Goal: Task Accomplishment & Management: Use online tool/utility

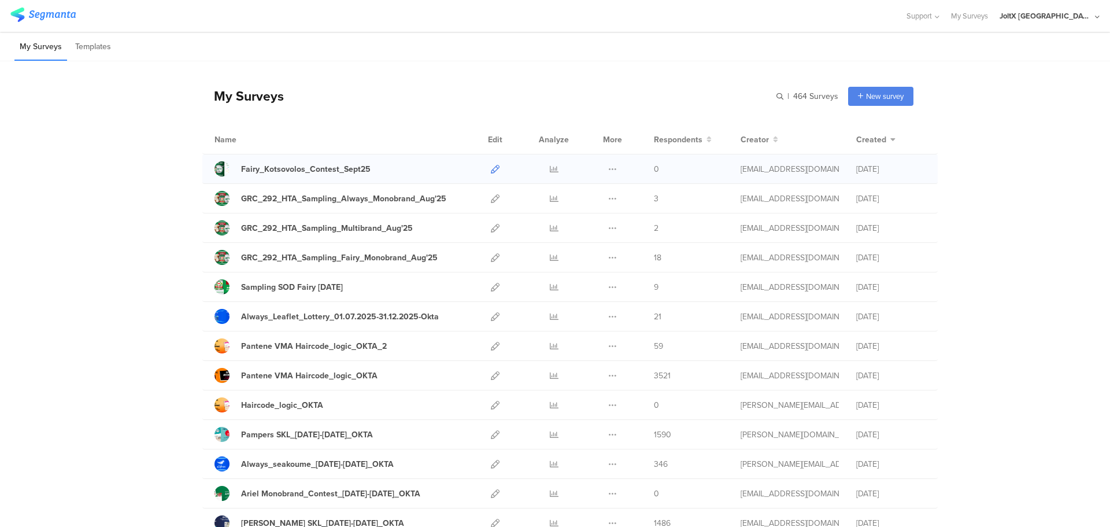
click at [491, 170] on icon at bounding box center [495, 169] width 9 height 9
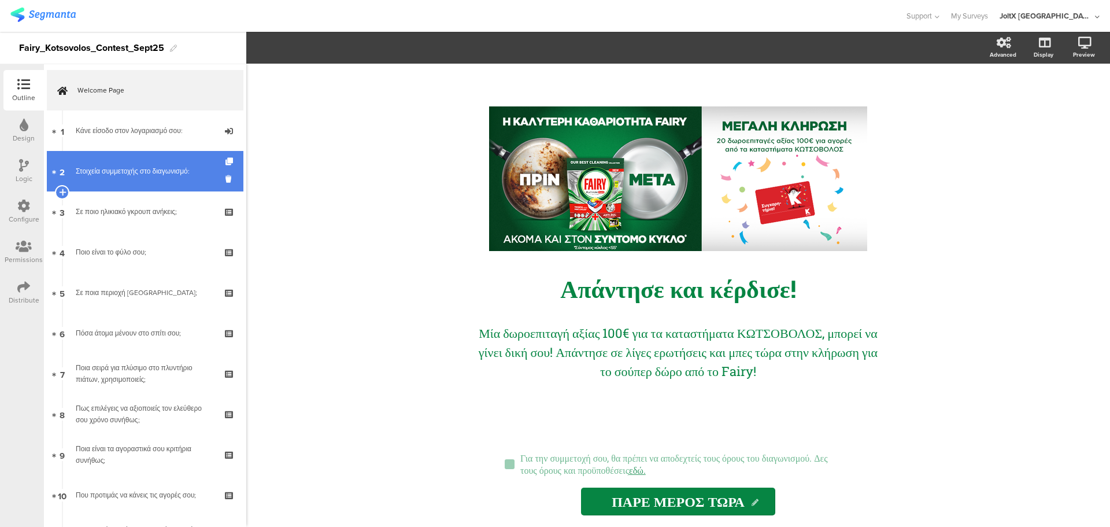
click at [142, 172] on div "Στοιχεία συμμετοχής στο διαγωνισμό:" at bounding box center [145, 171] width 138 height 12
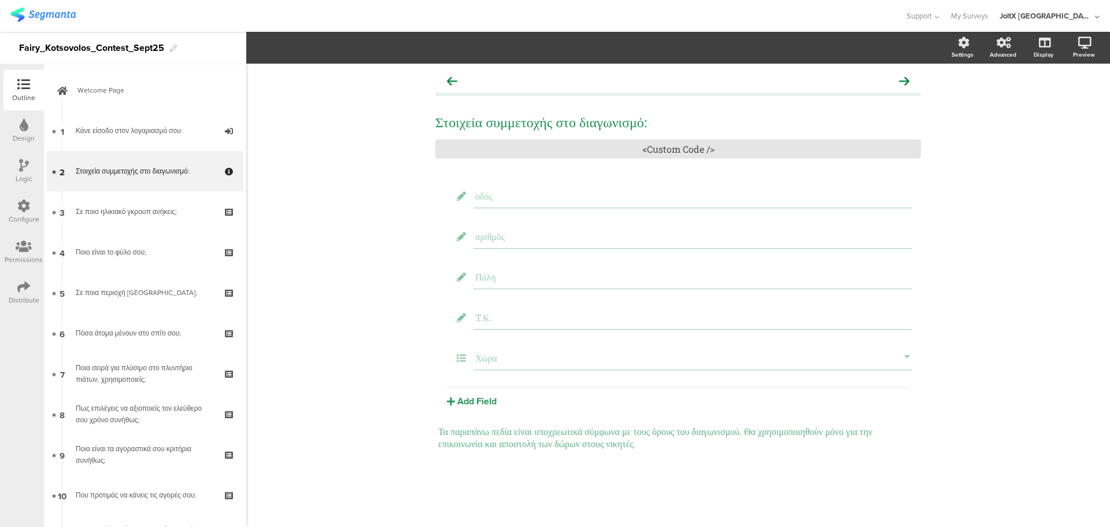
click at [21, 211] on icon at bounding box center [23, 206] width 13 height 13
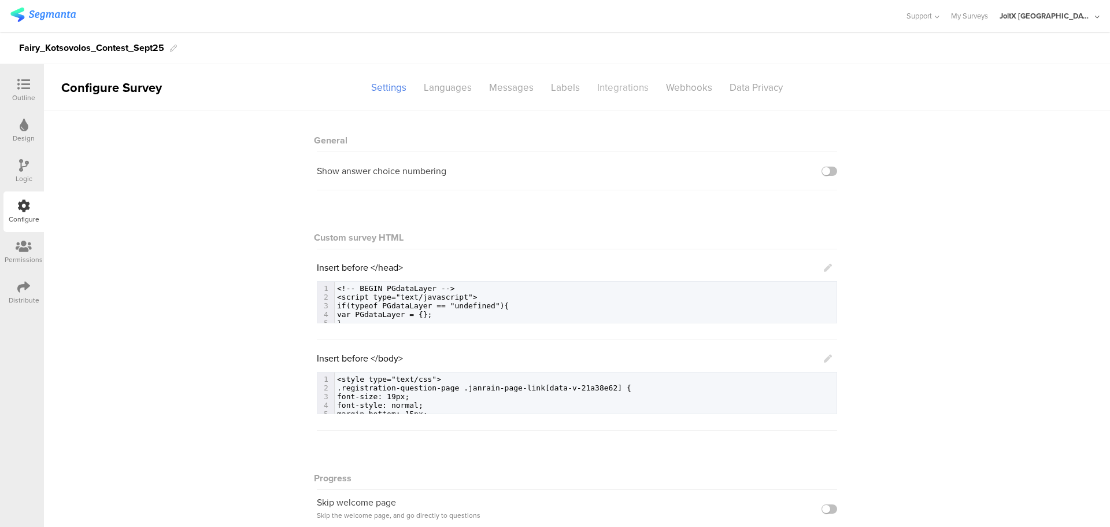
click at [607, 84] on div "Integrations" at bounding box center [623, 87] width 69 height 20
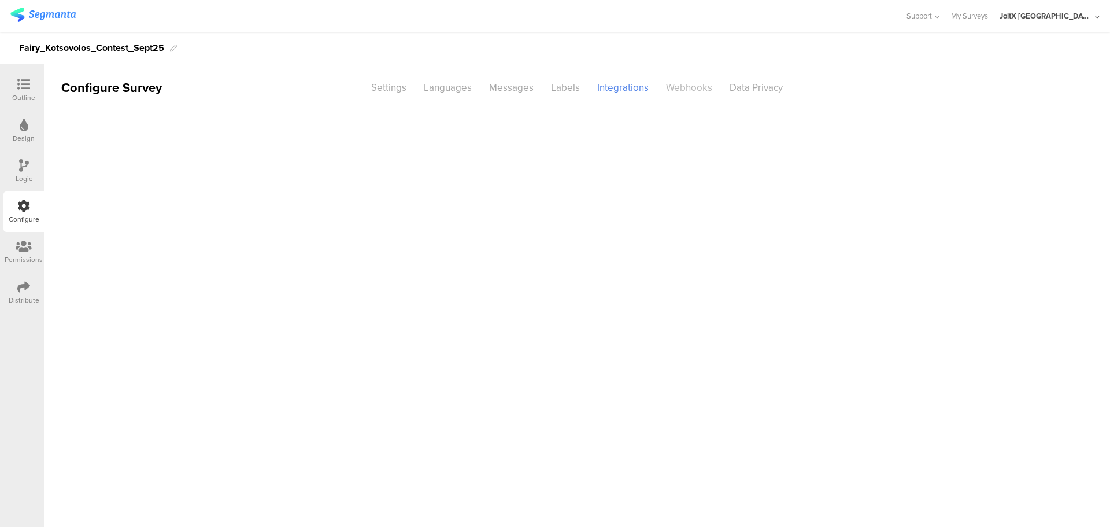
click at [684, 82] on div "Webhooks" at bounding box center [690, 87] width 64 height 20
click at [625, 86] on div "Integrations" at bounding box center [623, 87] width 69 height 20
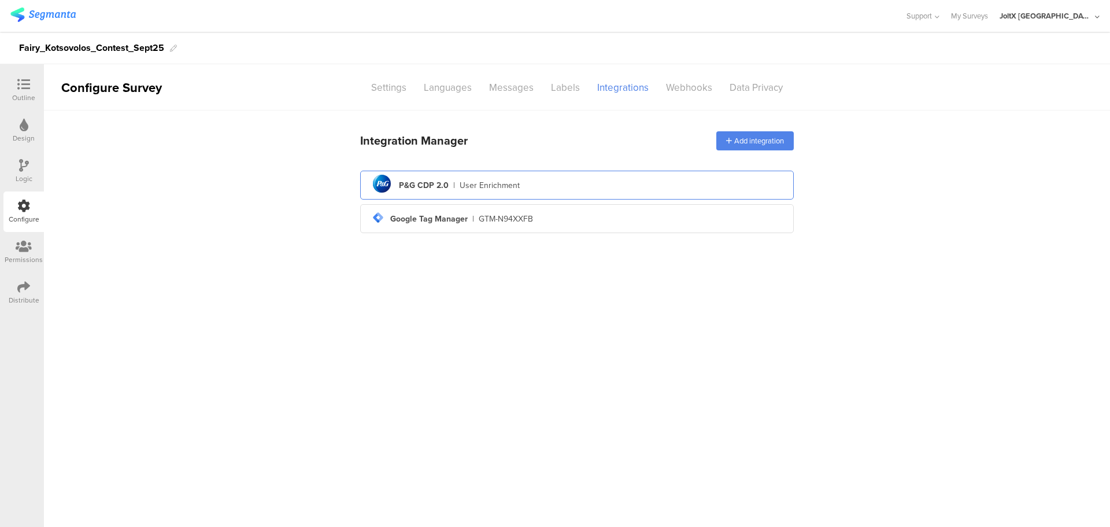
click at [519, 188] on div "pg logo P&G CDP 2.0 | User Enrichment" at bounding box center [577, 185] width 415 height 28
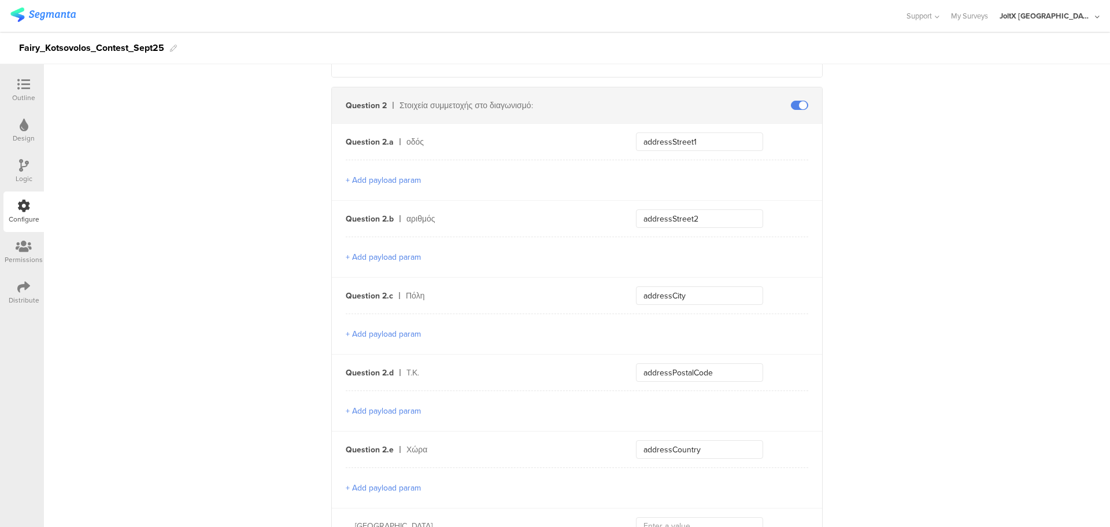
scroll to position [405, 0]
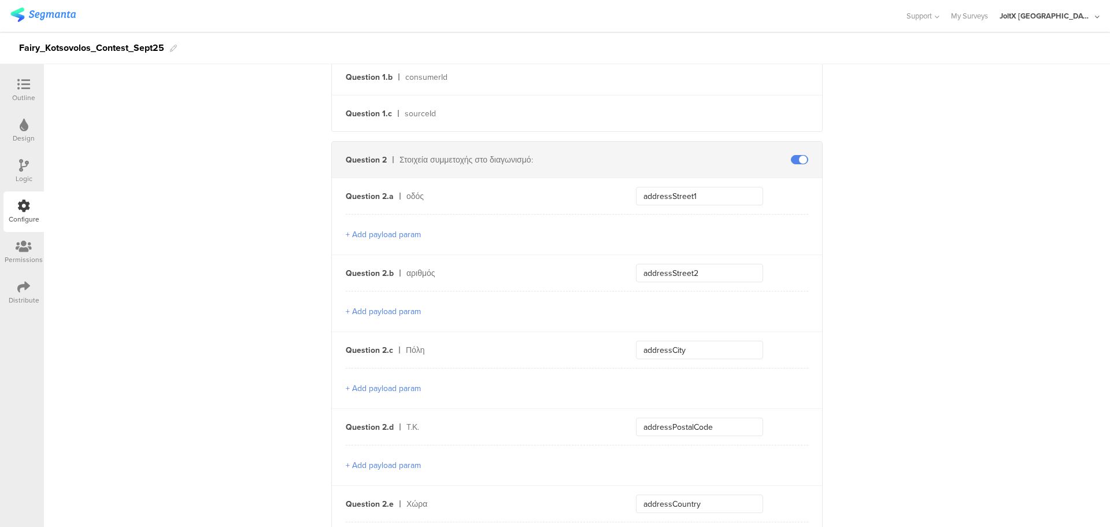
drag, startPoint x: 406, startPoint y: 194, endPoint x: 405, endPoint y: 200, distance: 5.8
click at [407, 194] on div "οδός" at bounding box center [508, 196] width 202 height 12
click at [431, 270] on div "αριθμός" at bounding box center [508, 273] width 202 height 12
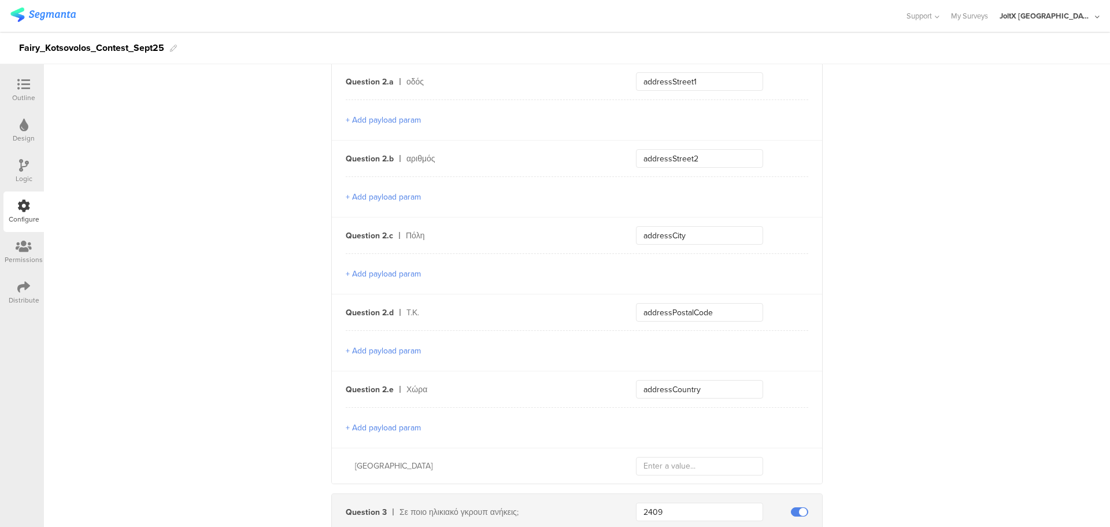
scroll to position [521, 0]
click at [433, 82] on div "οδός" at bounding box center [508, 81] width 202 height 12
click at [695, 82] on input "addressStreet1" at bounding box center [699, 80] width 127 height 19
drag, startPoint x: 699, startPoint y: 81, endPoint x: 636, endPoint y: 86, distance: 63.3
click at [636, 86] on input "addressStreet1" at bounding box center [699, 80] width 127 height 19
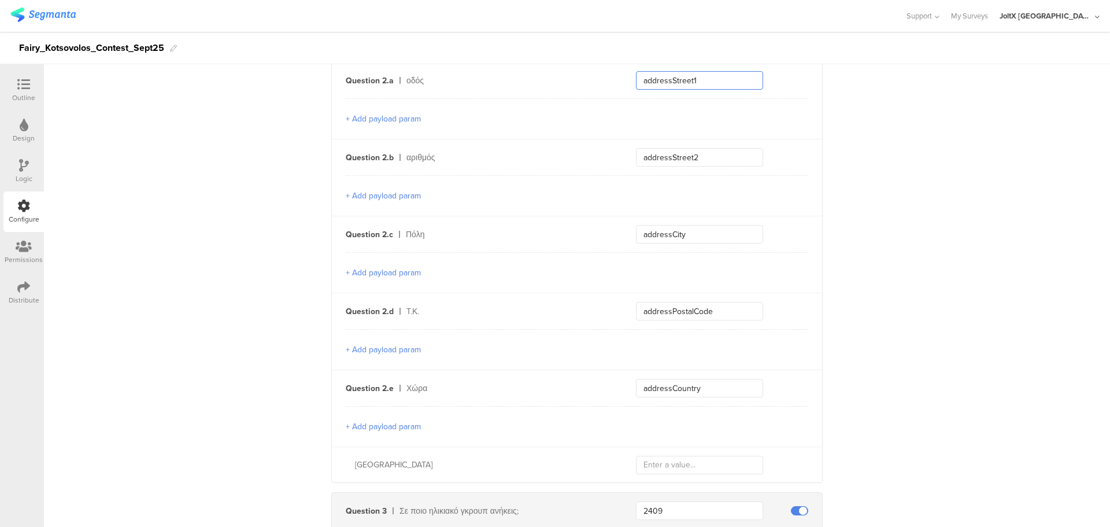
click at [636, 86] on input "addressStreet1" at bounding box center [699, 80] width 127 height 19
drag, startPoint x: 706, startPoint y: 81, endPoint x: 647, endPoint y: 82, distance: 58.4
click at [647, 82] on input "addressStreet1" at bounding box center [699, 80] width 127 height 19
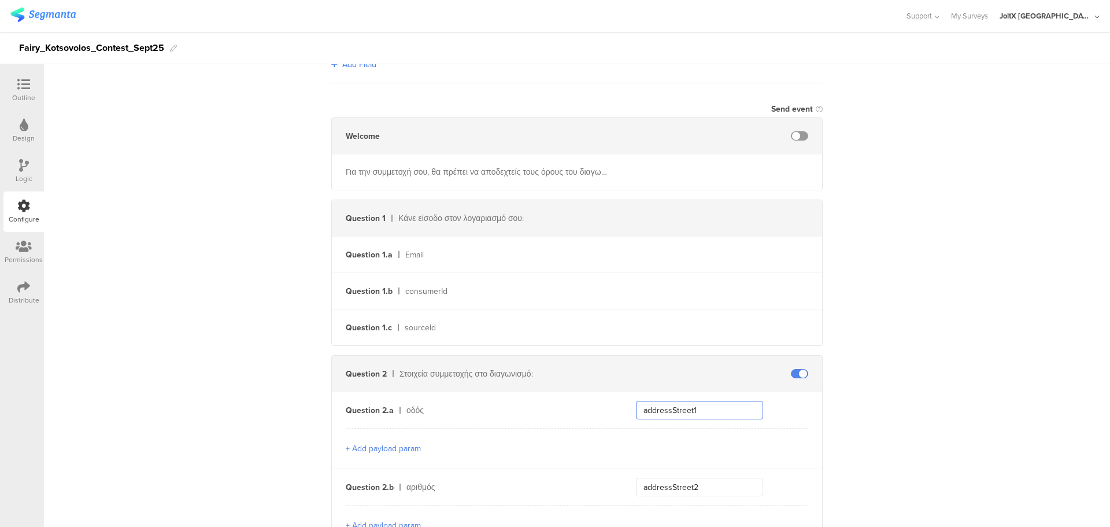
scroll to position [405, 0]
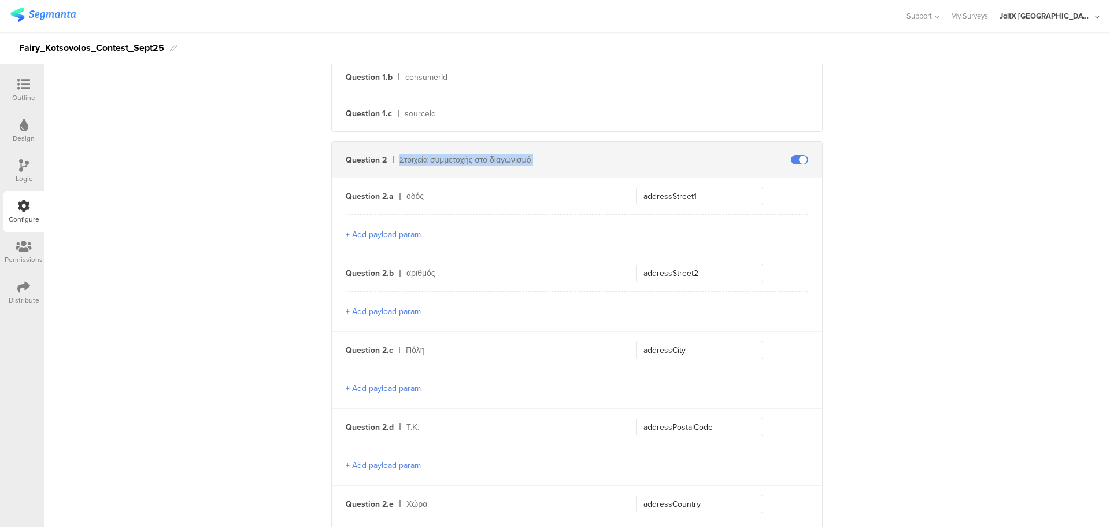
drag, startPoint x: 383, startPoint y: 159, endPoint x: 860, endPoint y: 153, distance: 477.2
click at [792, 157] on span at bounding box center [799, 159] width 17 height 9
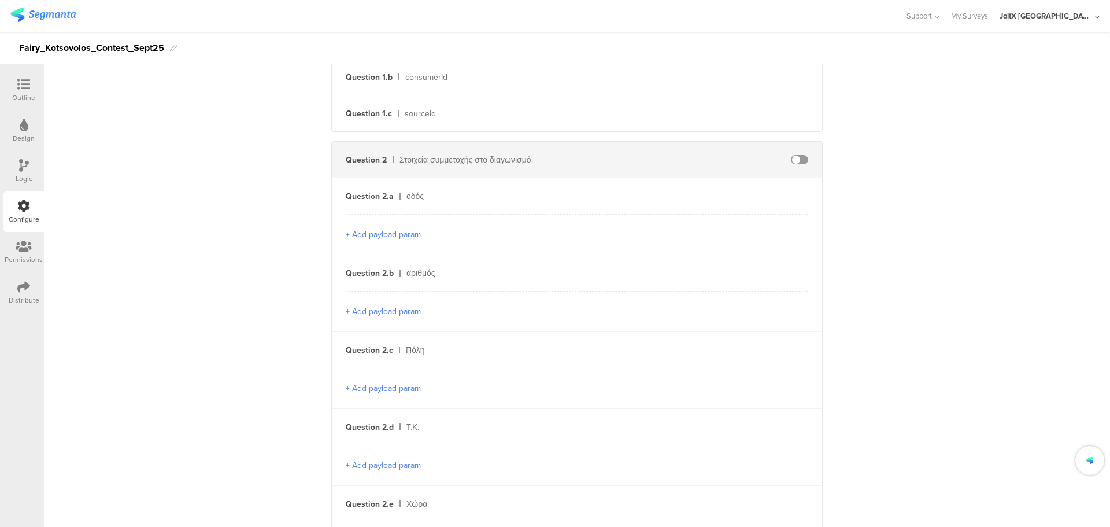
click at [793, 158] on span at bounding box center [799, 159] width 17 height 9
drag, startPoint x: 717, startPoint y: 194, endPoint x: 617, endPoint y: 203, distance: 100.4
click at [617, 203] on div "Question 2.a οδός addressStreet1" at bounding box center [577, 196] width 490 height 36
click at [624, 201] on div "Question 2.a οδός addressStreet1" at bounding box center [577, 196] width 490 height 36
click at [21, 84] on icon at bounding box center [23, 84] width 13 height 13
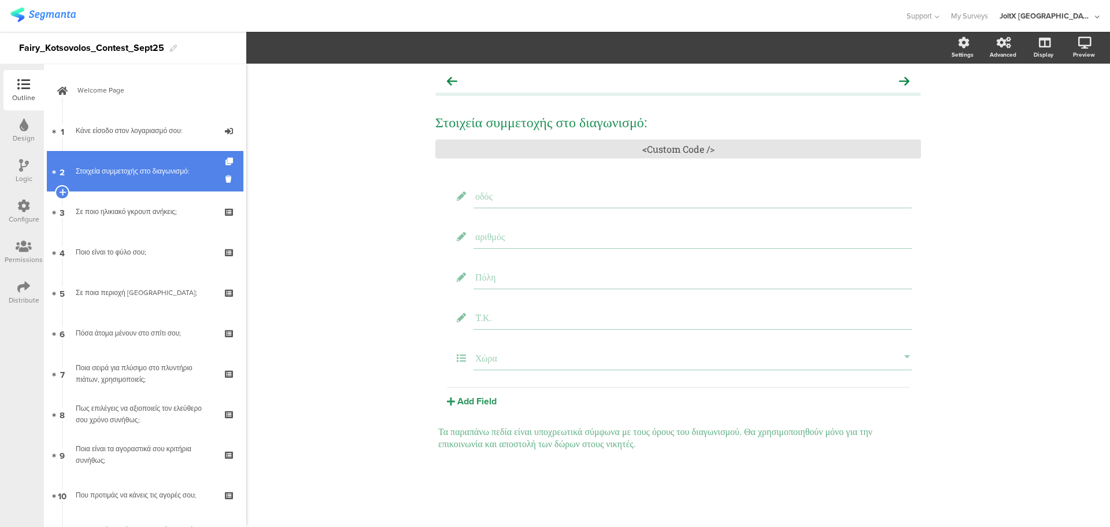
click at [135, 163] on link "2 Στοιχεία συμμετοχής στο διαγωνισμό:" at bounding box center [145, 171] width 197 height 40
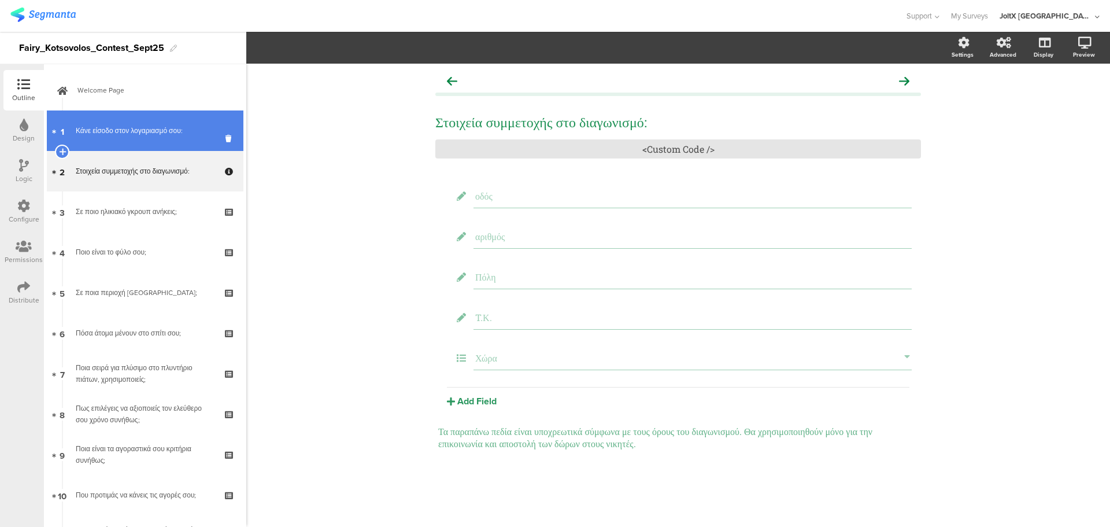
click at [117, 141] on link "1 Κάνε είσοδο στον λογαριασμό σου:" at bounding box center [145, 130] width 197 height 40
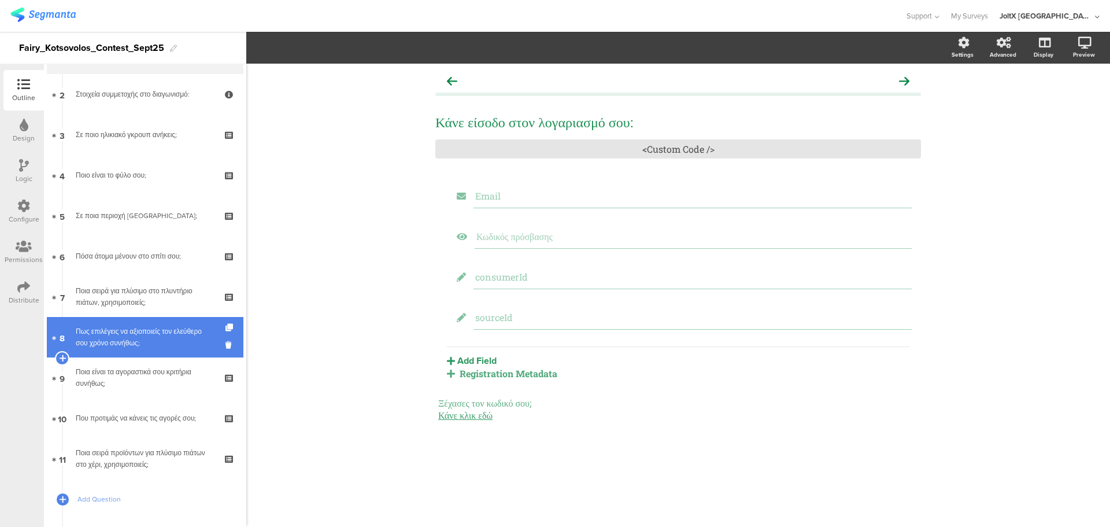
scroll to position [136, 0]
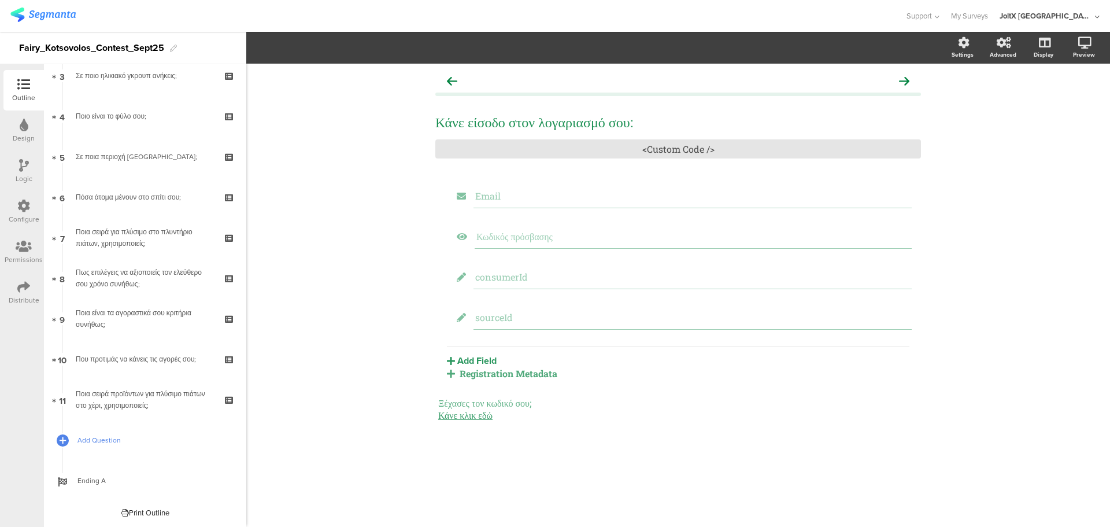
click at [121, 440] on span "Add Question" at bounding box center [151, 440] width 148 height 12
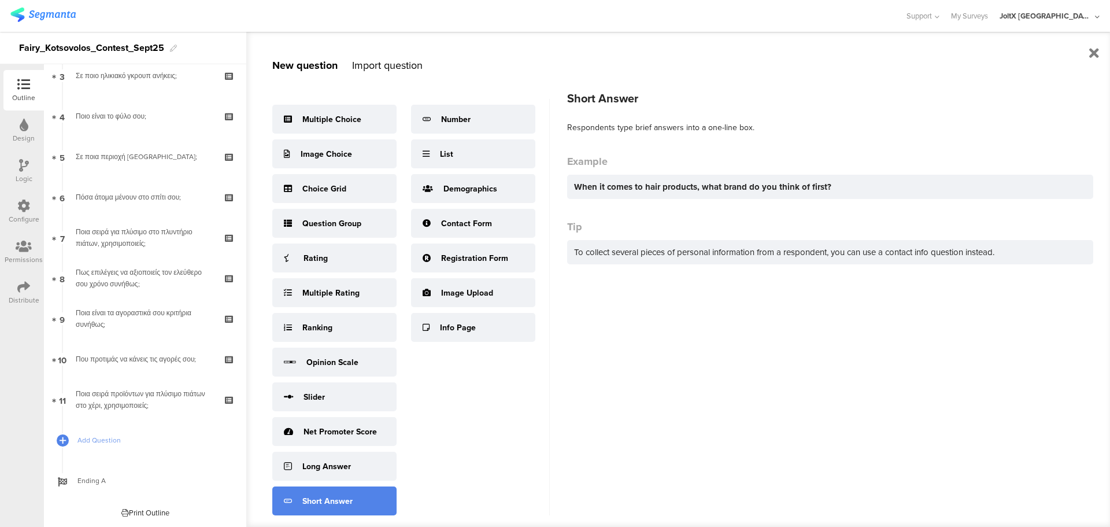
click at [357, 496] on div "Short Answer" at bounding box center [334, 500] width 124 height 29
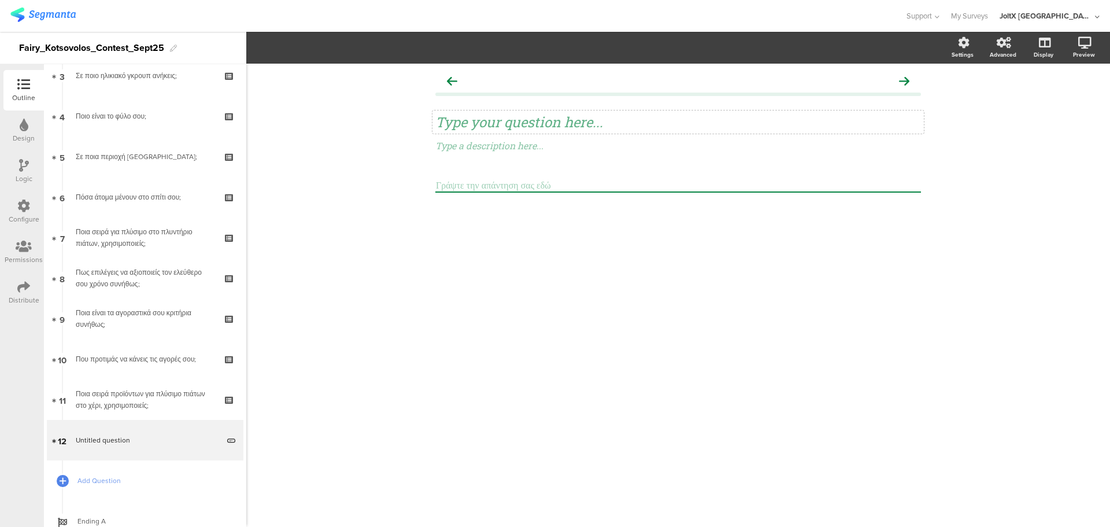
click at [538, 123] on div "Type your question here..." at bounding box center [679, 121] width 492 height 23
click at [512, 183] on input "text" at bounding box center [678, 185] width 486 height 14
click at [14, 216] on div "Configure" at bounding box center [24, 219] width 31 height 10
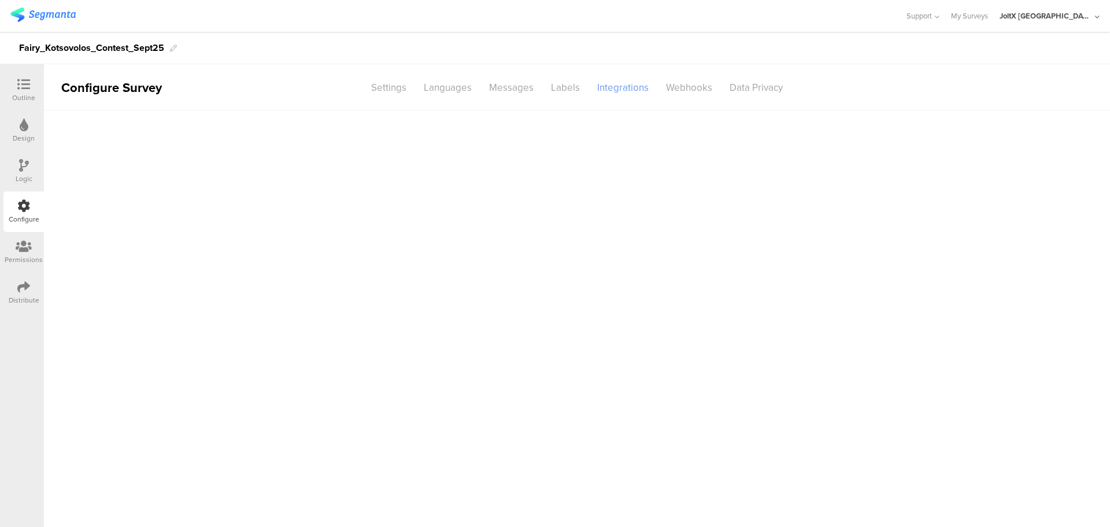
click at [649, 88] on div "Integrations" at bounding box center [623, 87] width 69 height 20
click at [623, 90] on div "Integrations" at bounding box center [623, 87] width 69 height 20
click at [675, 86] on div "Webhooks" at bounding box center [690, 87] width 64 height 20
click at [627, 89] on div "Integrations" at bounding box center [623, 87] width 69 height 20
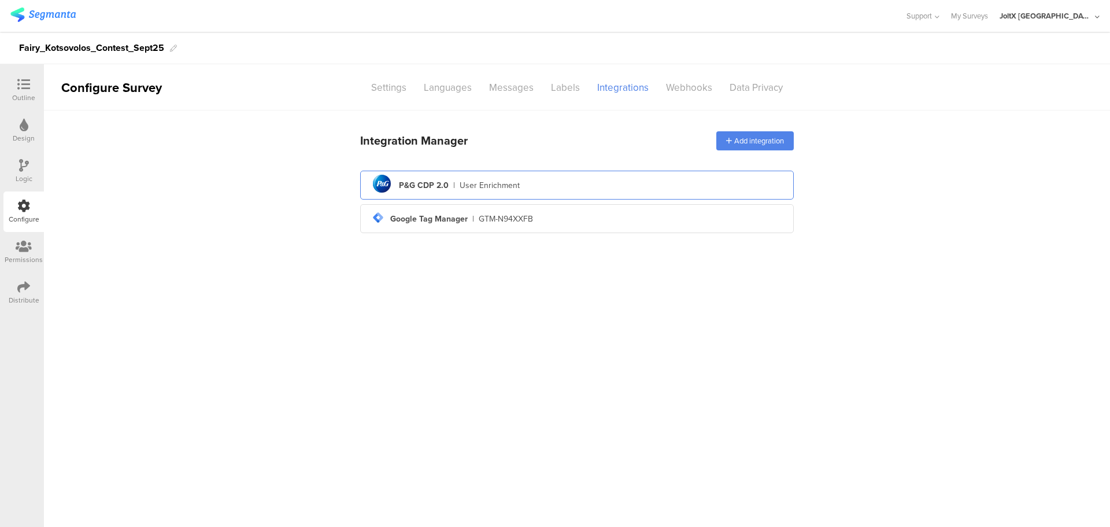
click at [570, 172] on div "pg logo P&G CDP 2.0 | User Enrichment" at bounding box center [577, 185] width 415 height 28
click at [555, 184] on div "pg logo P&G CDP 2.0 | User Enrichment" at bounding box center [577, 185] width 415 height 28
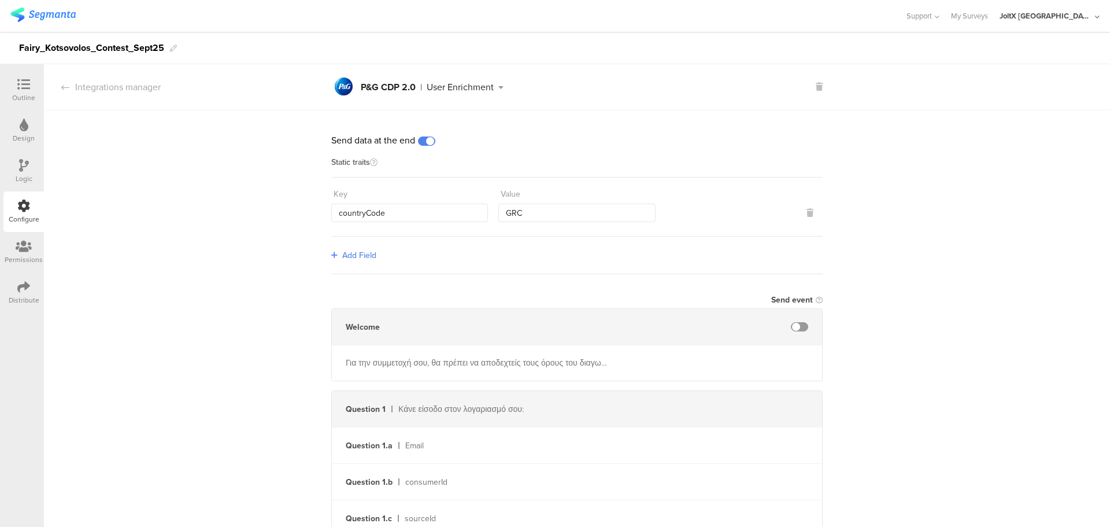
click at [19, 83] on icon at bounding box center [23, 84] width 13 height 13
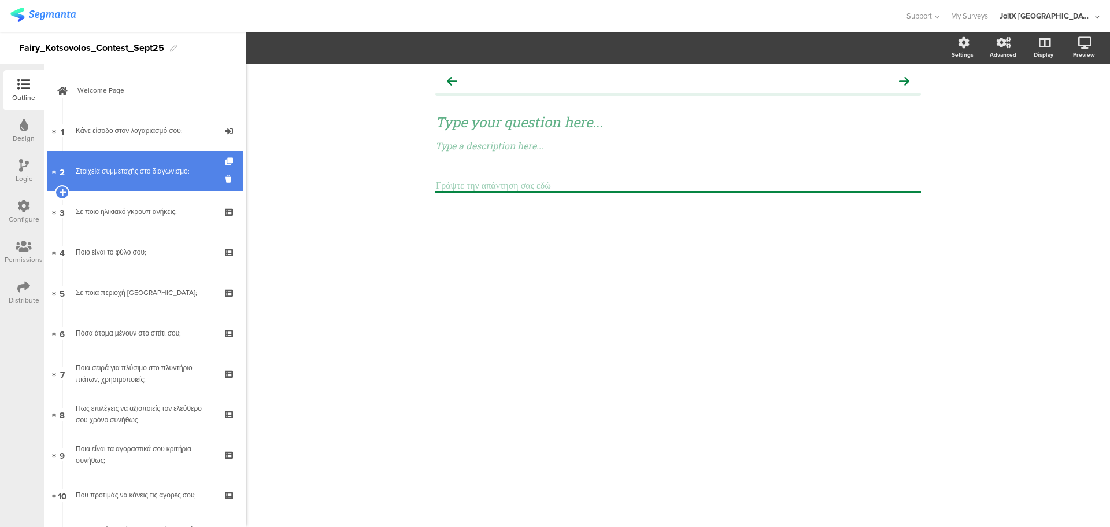
click at [121, 175] on div "Στοιχεία συμμετοχής στο διαγωνισμό:" at bounding box center [145, 171] width 138 height 12
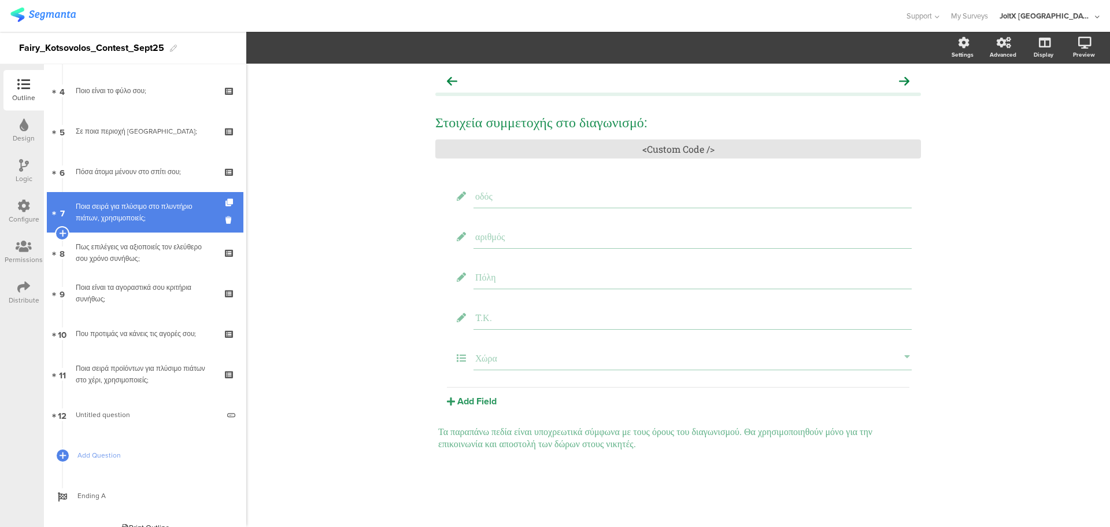
scroll to position [176, 0]
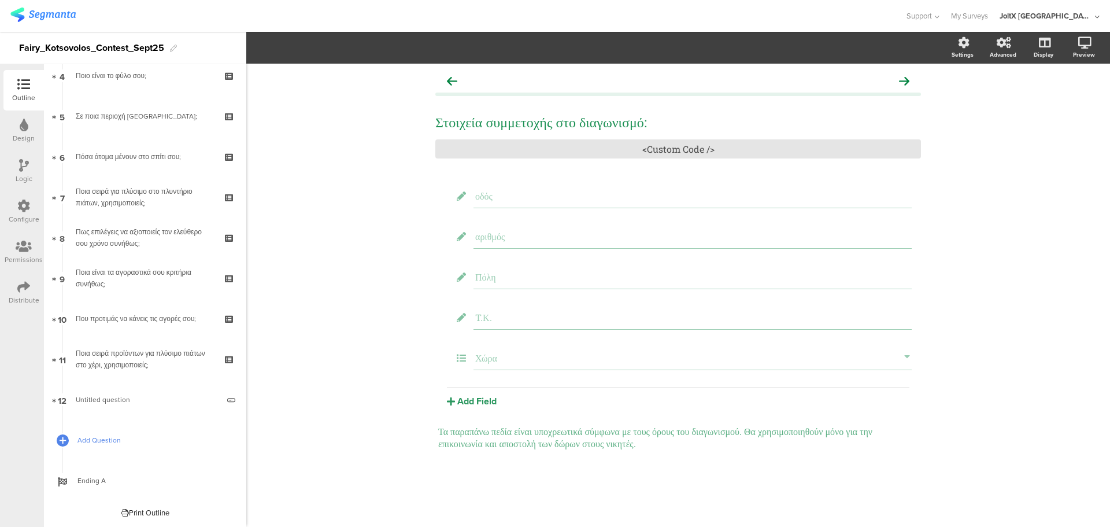
click at [141, 448] on link "Add Question" at bounding box center [145, 440] width 197 height 40
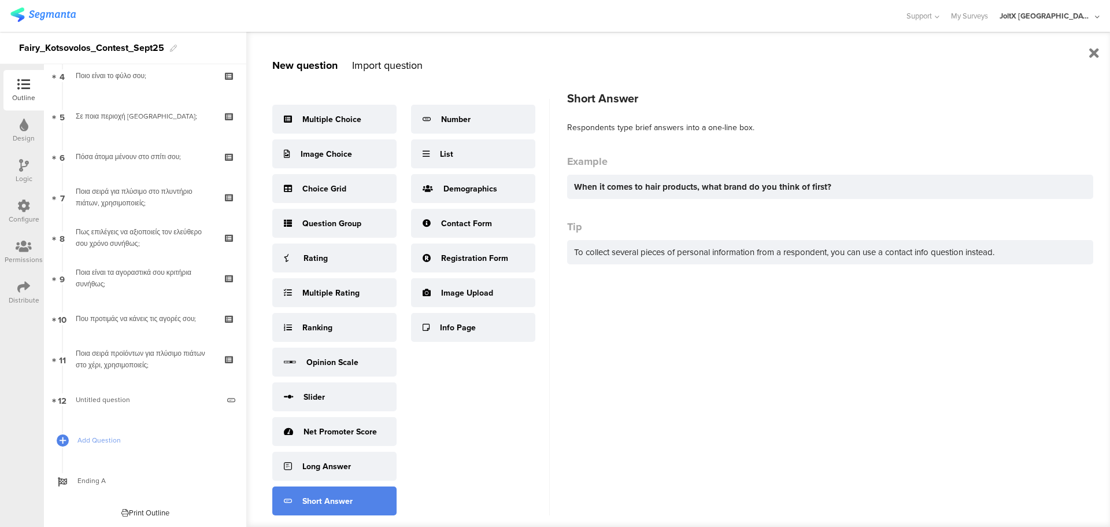
click at [346, 501] on div "Short Answer" at bounding box center [327, 501] width 50 height 12
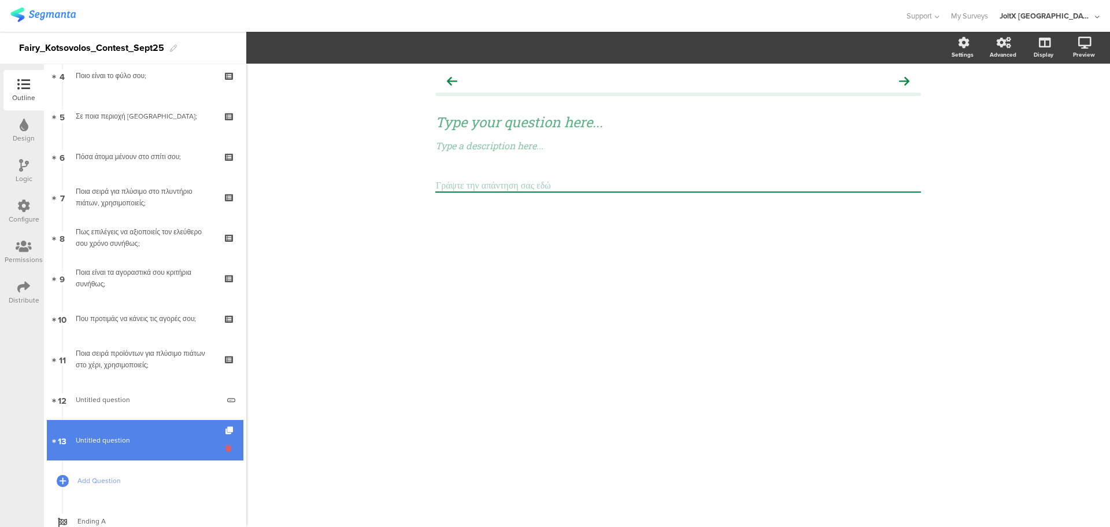
click at [226, 445] on icon at bounding box center [231, 447] width 10 height 11
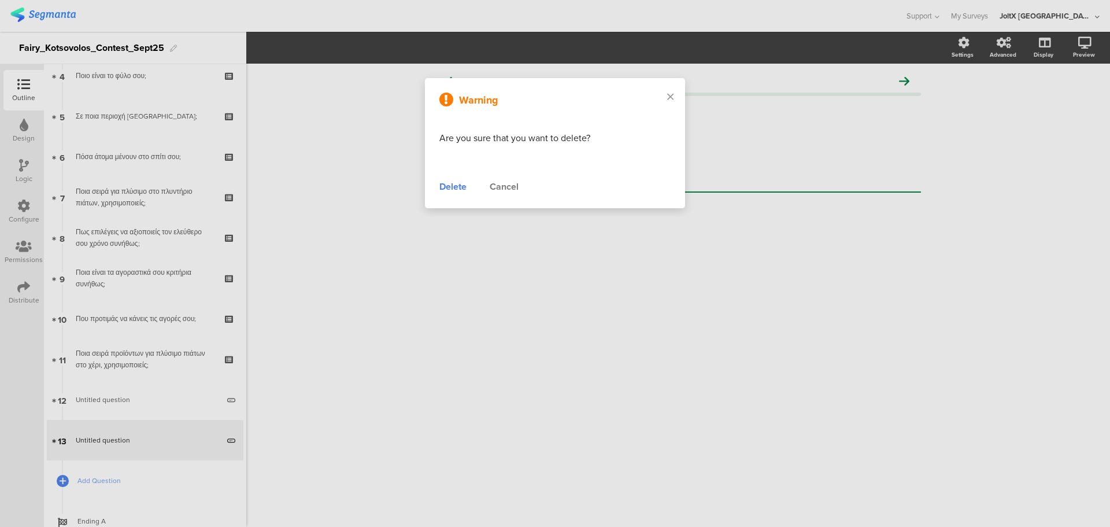
click at [460, 187] on div "Delete" at bounding box center [453, 187] width 27 height 14
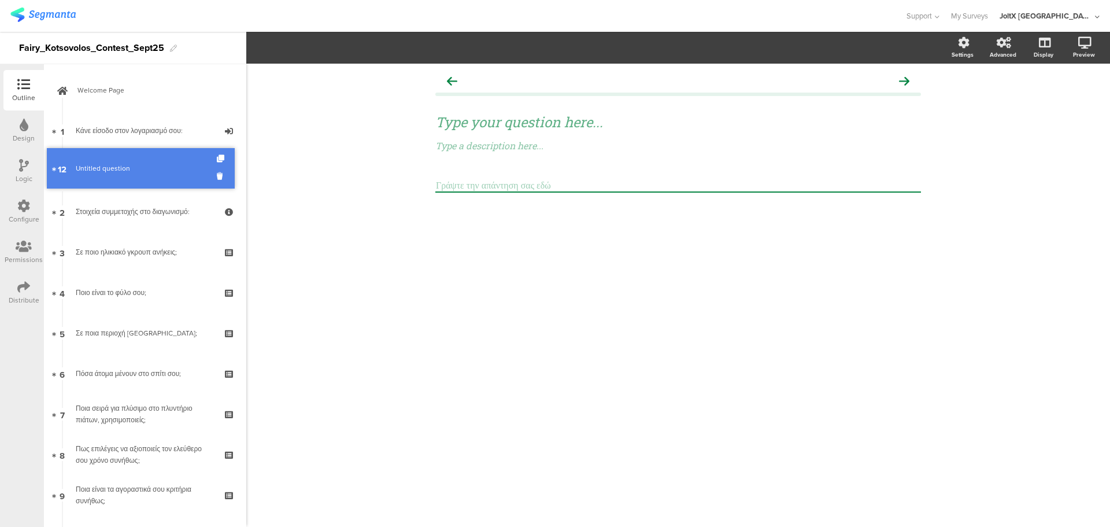
drag, startPoint x: 153, startPoint y: 403, endPoint x: 125, endPoint y: 172, distance: 232.4
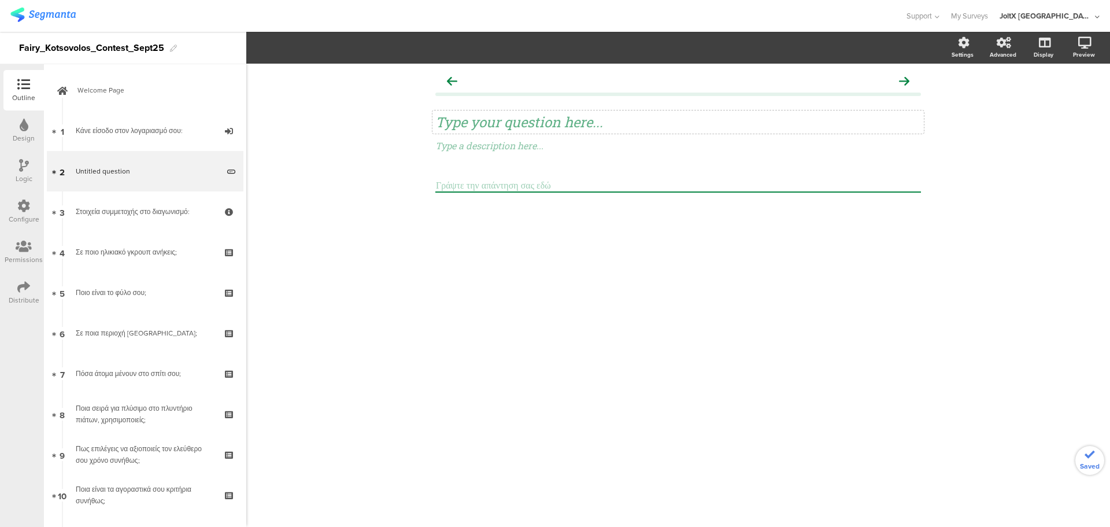
click at [478, 130] on div "Type your question here..." at bounding box center [678, 121] width 486 height 17
click at [756, 343] on div "Testing Q for shipping address Testing Q for shipping address Testing Q for shi…" at bounding box center [678, 295] width 864 height 463
click at [24, 202] on icon at bounding box center [23, 206] width 13 height 13
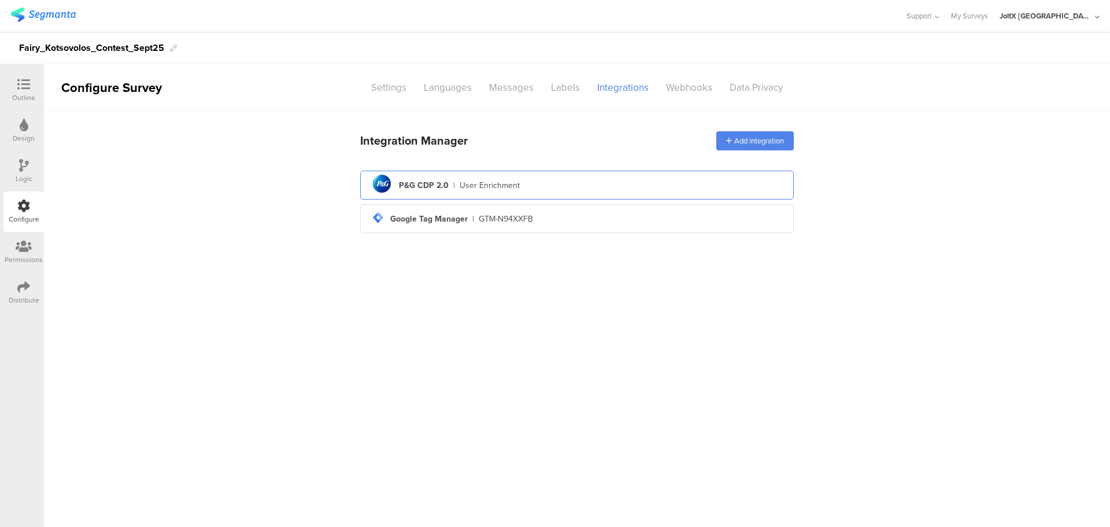
click at [570, 171] on div "pg logo P&G CDP 2.0 | User Enrichment" at bounding box center [577, 185] width 415 height 28
click at [579, 192] on div "pg logo P&G CDP 2.0 | User Enrichment" at bounding box center [577, 185] width 415 height 28
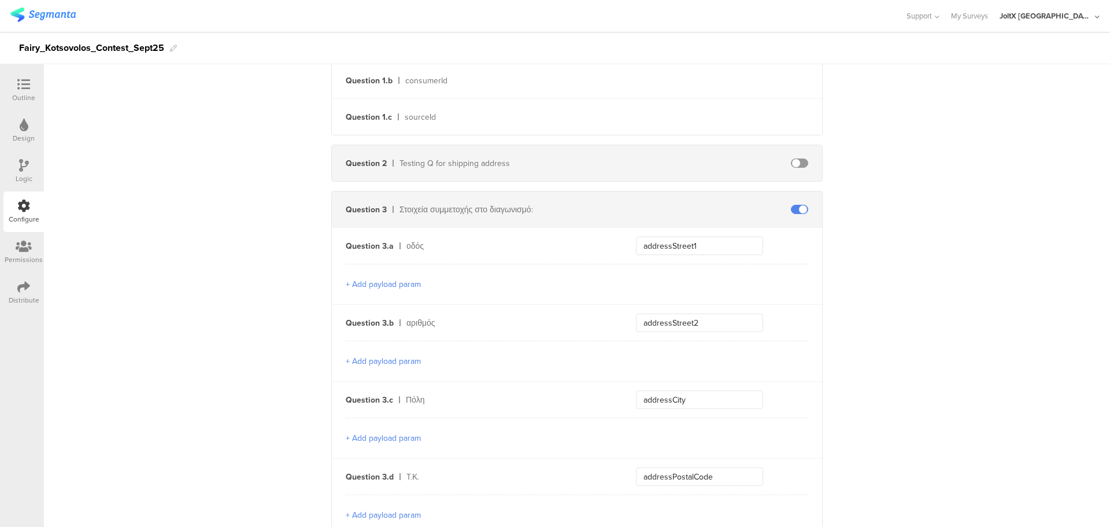
scroll to position [405, 0]
click at [793, 153] on div "Question 2 Testing Q for shipping address" at bounding box center [577, 160] width 490 height 36
click at [795, 157] on span at bounding box center [799, 159] width 17 height 9
click at [688, 163] on input "text" at bounding box center [699, 159] width 127 height 19
click at [661, 159] on input "text" at bounding box center [699, 159] width 127 height 19
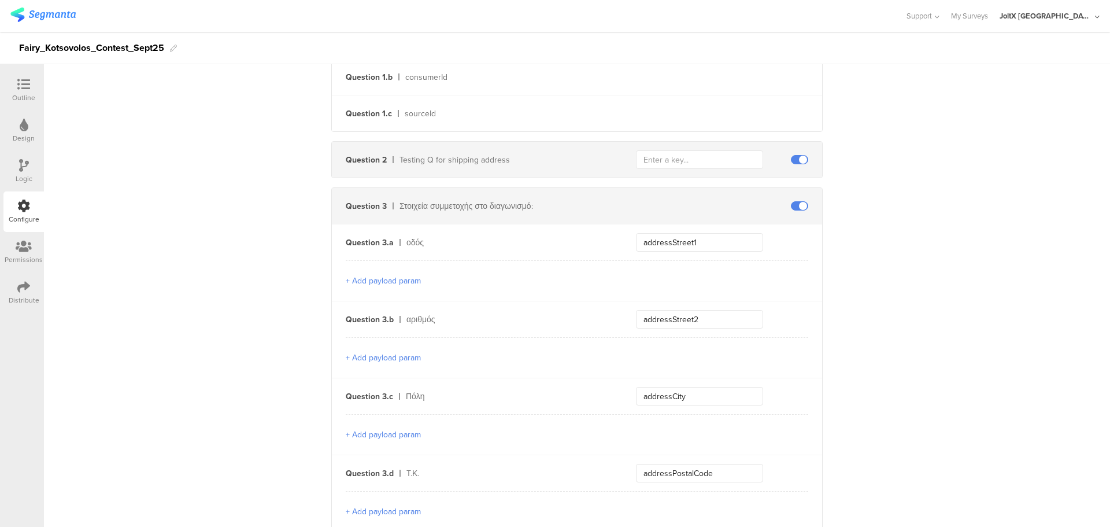
click at [800, 158] on span at bounding box center [799, 159] width 17 height 9
click at [35, 101] on div "Outline" at bounding box center [23, 98] width 23 height 10
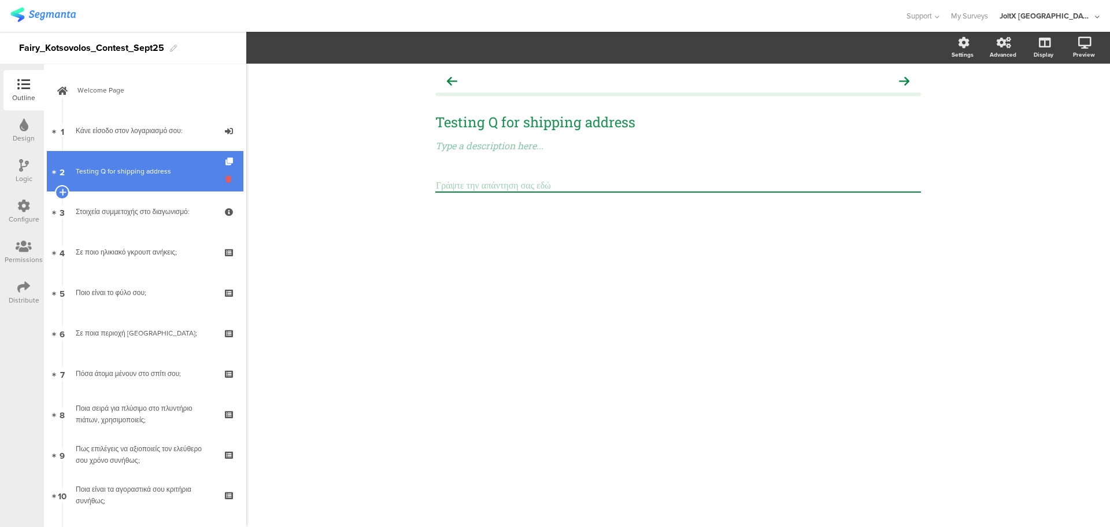
click at [226, 176] on icon at bounding box center [231, 179] width 10 height 11
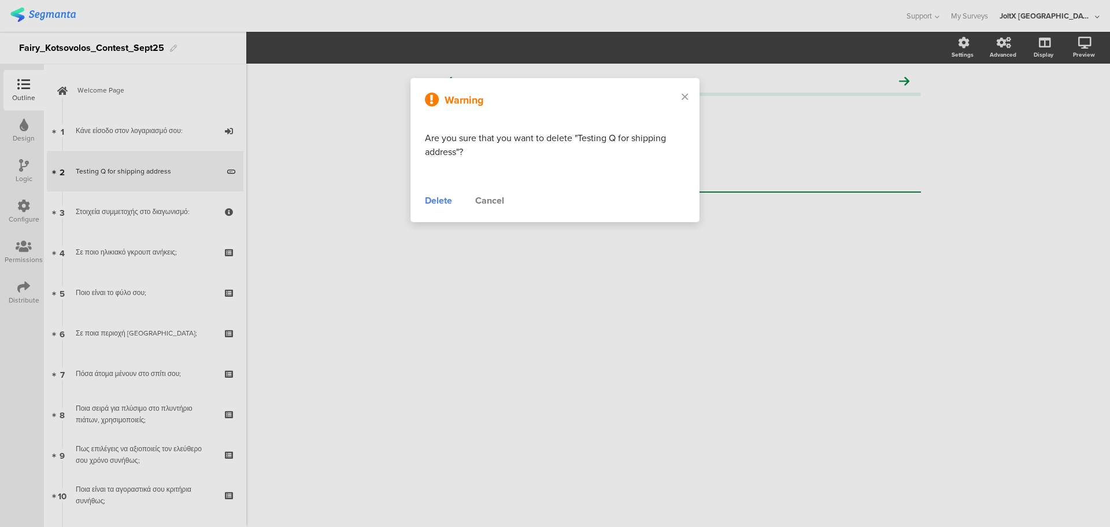
click at [440, 202] on div "Delete" at bounding box center [438, 201] width 27 height 14
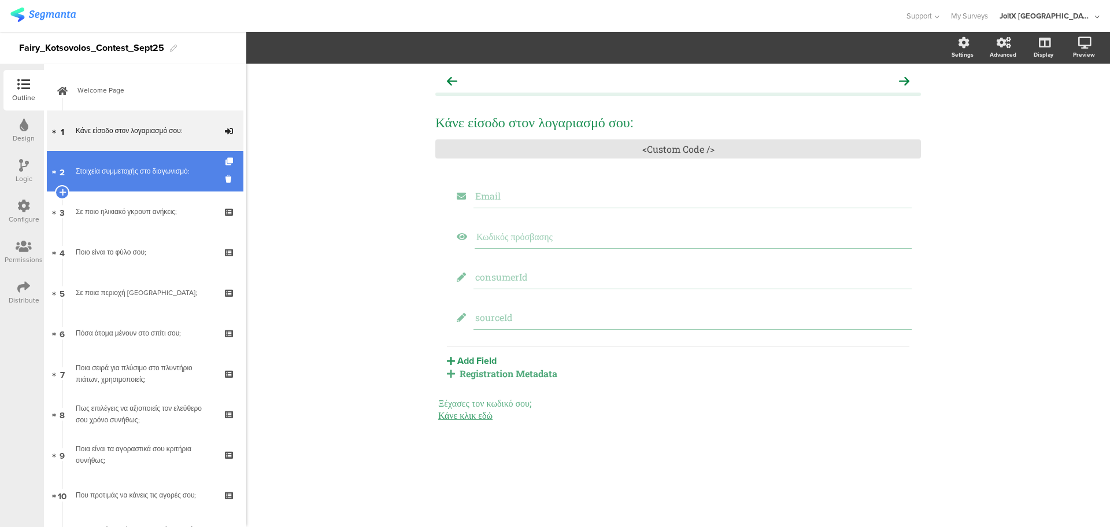
click at [102, 171] on div "Στοιχεία συμμετοχής στο διαγωνισμό:" at bounding box center [145, 171] width 138 height 12
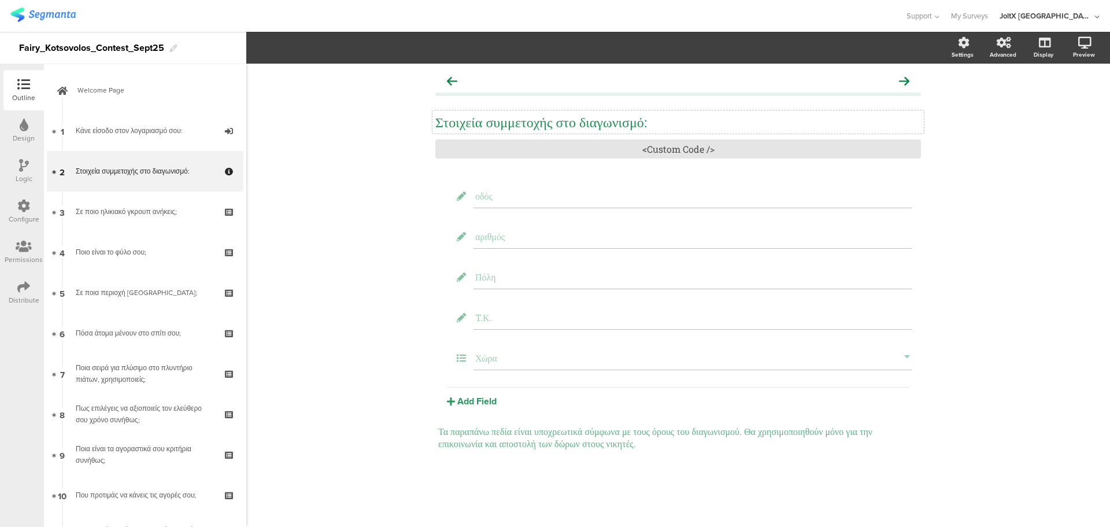
click at [462, 125] on p "Στοιχεία συμμετοχής στο διαγωνισμό:" at bounding box center [678, 121] width 486 height 17
click at [964, 138] on div "Στοιχεία συμμετοχής στο διαγωνισμό: Στοιχεία συμμετοχής στο διαγωνισμό: Στοιχεί…" at bounding box center [678, 295] width 864 height 463
click at [383, 150] on div "Στοιχεία συμμετοχής στο διαγωνισμό: Στοιχεία συμμετοχής στο διαγωνισμό: <Custom…" at bounding box center [678, 295] width 864 height 463
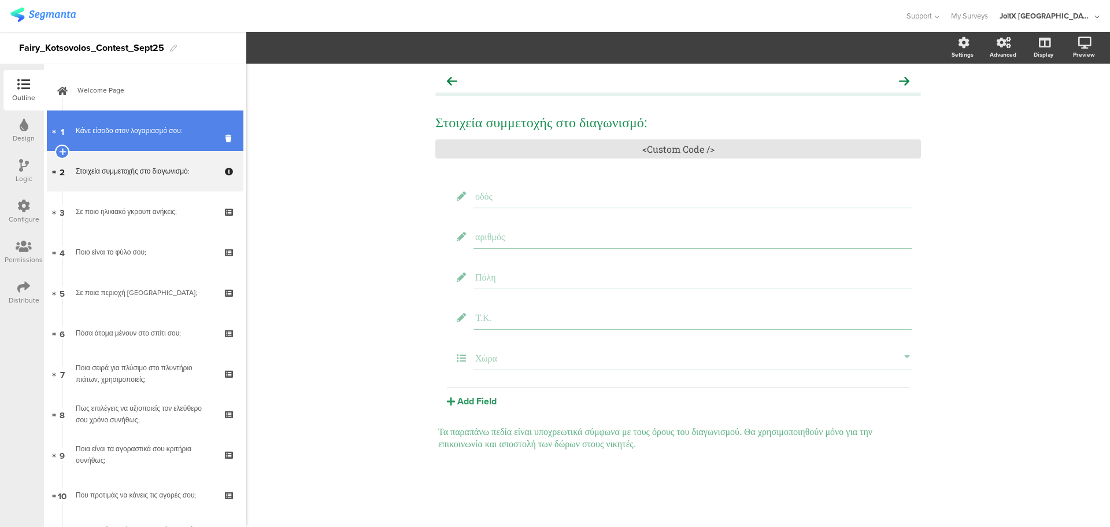
click at [107, 131] on div "Κάνε είσοδο στον λογαριασμό σου:" at bounding box center [145, 131] width 138 height 12
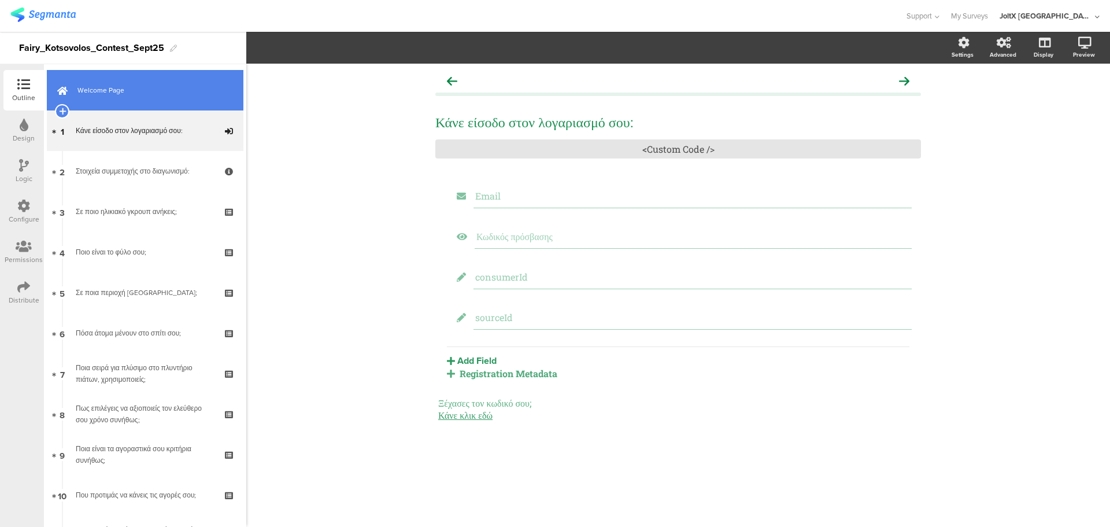
click at [123, 87] on span "Welcome Page" at bounding box center [151, 90] width 148 height 12
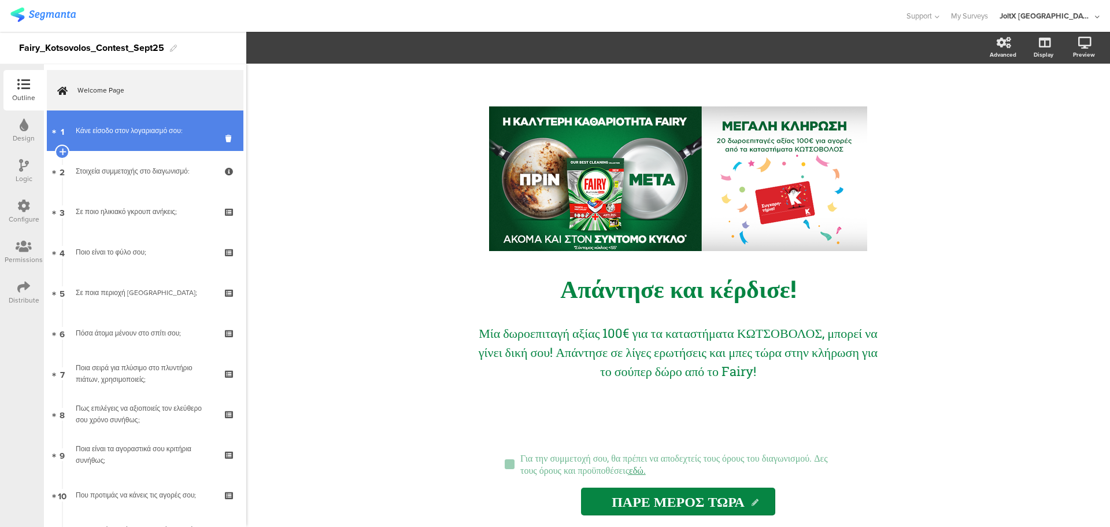
click at [135, 128] on div "Κάνε είσοδο στον λογαριασμό σου:" at bounding box center [145, 131] width 138 height 12
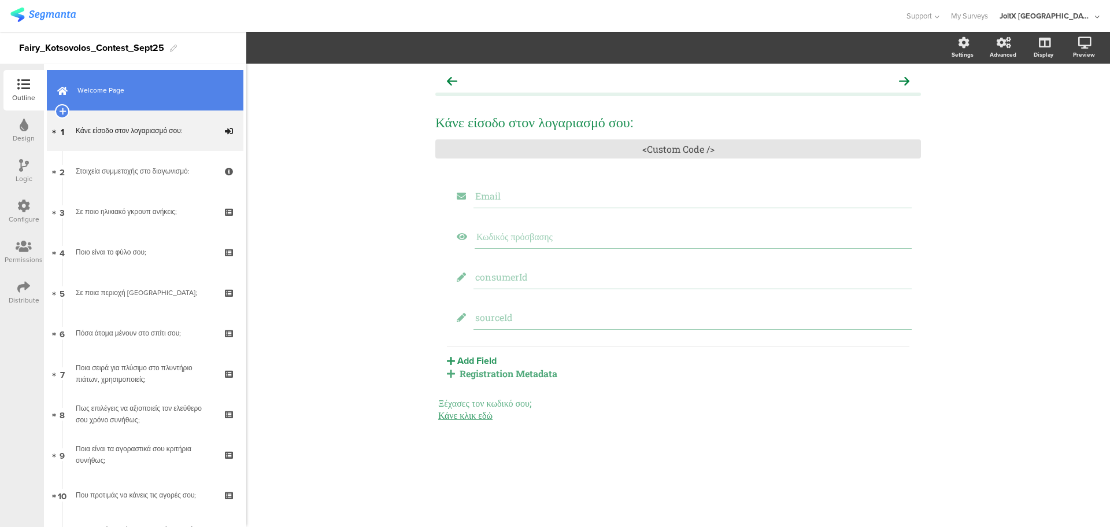
click at [125, 95] on span "Welcome Page" at bounding box center [151, 90] width 148 height 12
